Goal: Transaction & Acquisition: Purchase product/service

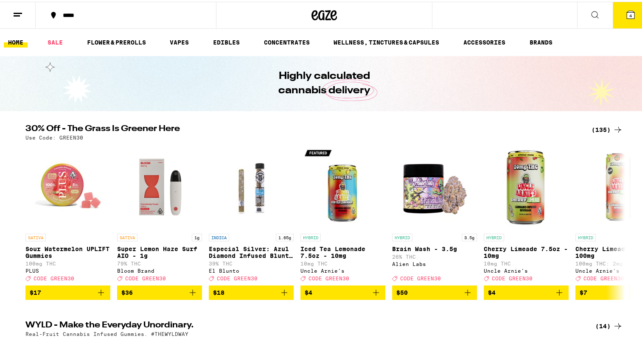
click at [595, 127] on div "(135)" at bounding box center [606, 128] width 31 height 10
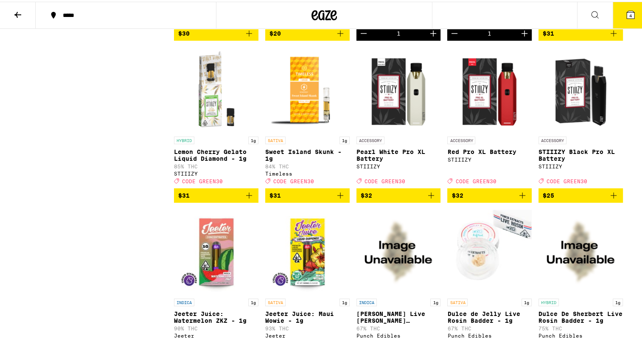
scroll to position [2842, 0]
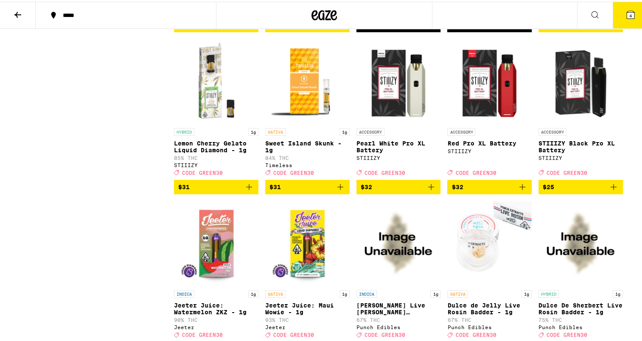
click at [335, 190] on icon "Add to bag" at bounding box center [340, 185] width 10 height 10
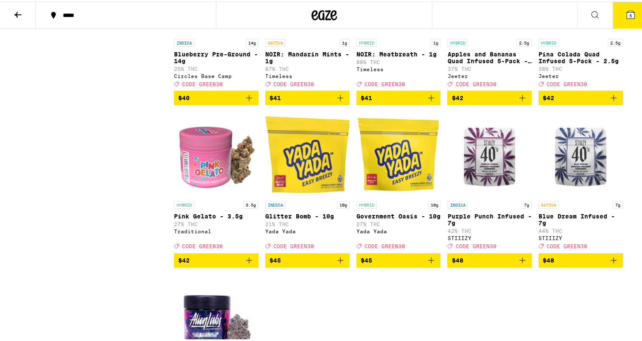
scroll to position [3946, 0]
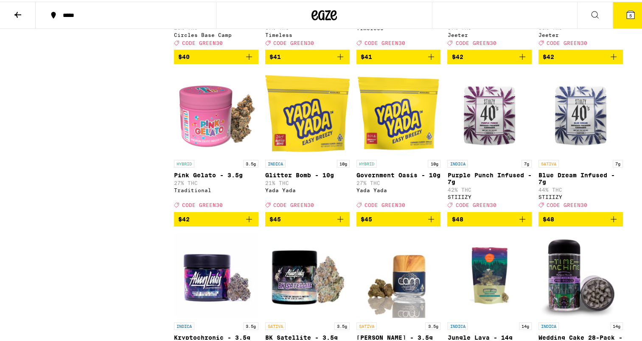
click at [428, 60] on icon "Add to bag" at bounding box center [431, 55] width 10 height 10
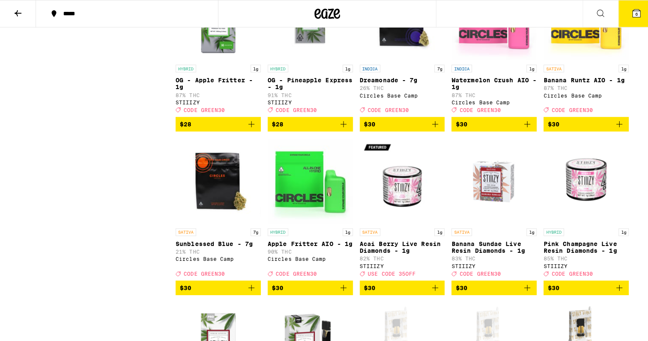
scroll to position [2418, 0]
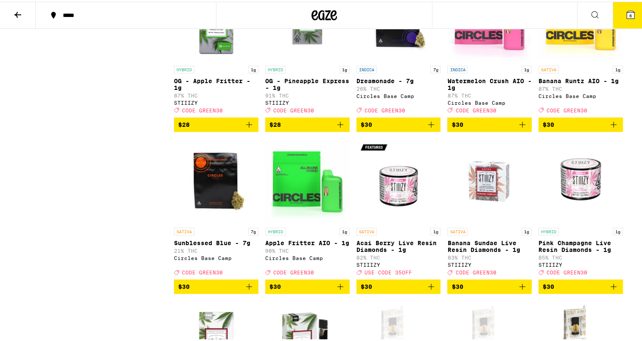
click at [627, 14] on icon at bounding box center [631, 13] width 8 height 8
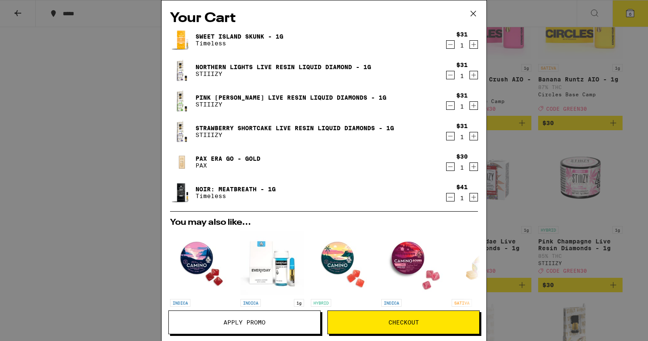
click at [447, 168] on icon "Decrement" at bounding box center [451, 167] width 8 height 10
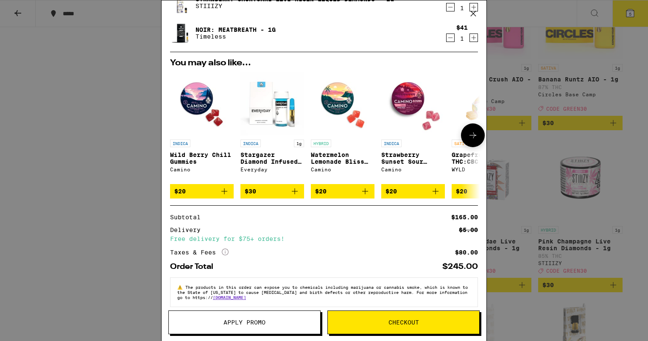
scroll to position [141, 0]
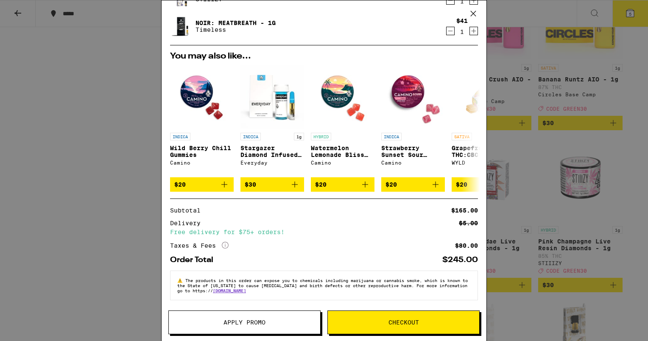
click at [251, 316] on button "Apply Promo" at bounding box center [244, 323] width 152 height 24
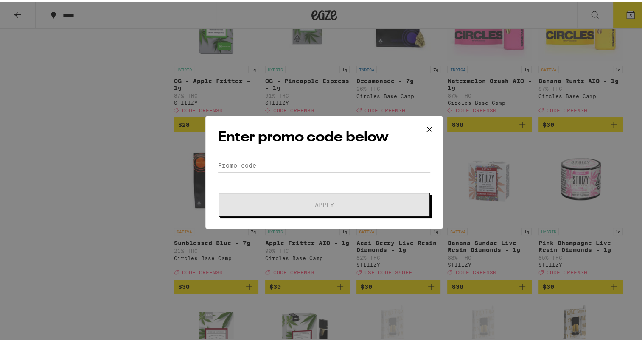
click at [261, 163] on input "Promo Code" at bounding box center [324, 163] width 213 height 13
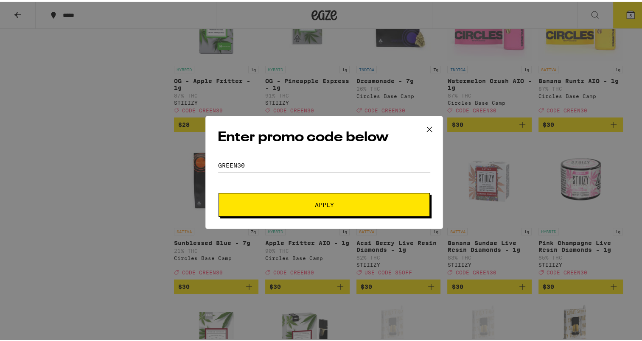
type input "green30"
click at [218, 191] on button "Apply" at bounding box center [323, 203] width 211 height 24
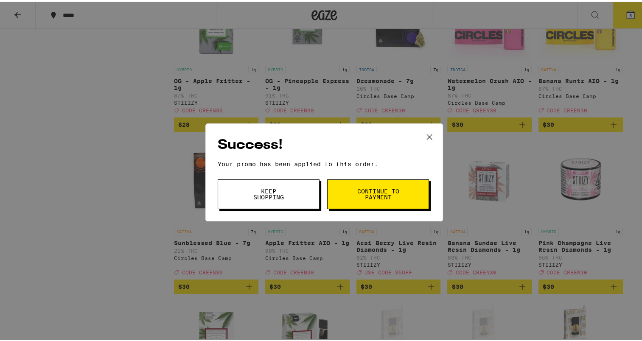
click at [428, 134] on icon at bounding box center [429, 135] width 13 height 13
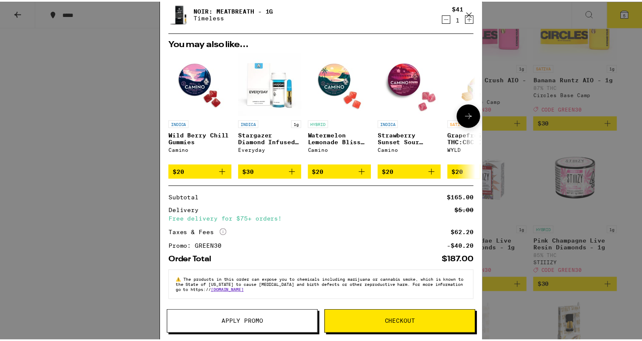
scroll to position [154, 0]
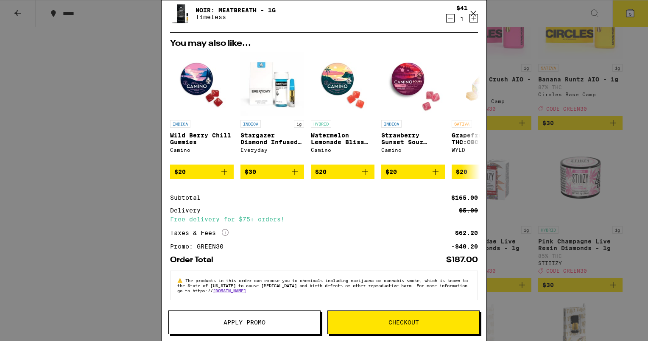
click at [473, 14] on icon at bounding box center [473, 13] width 5 height 5
